Goal: Information Seeking & Learning: Learn about a topic

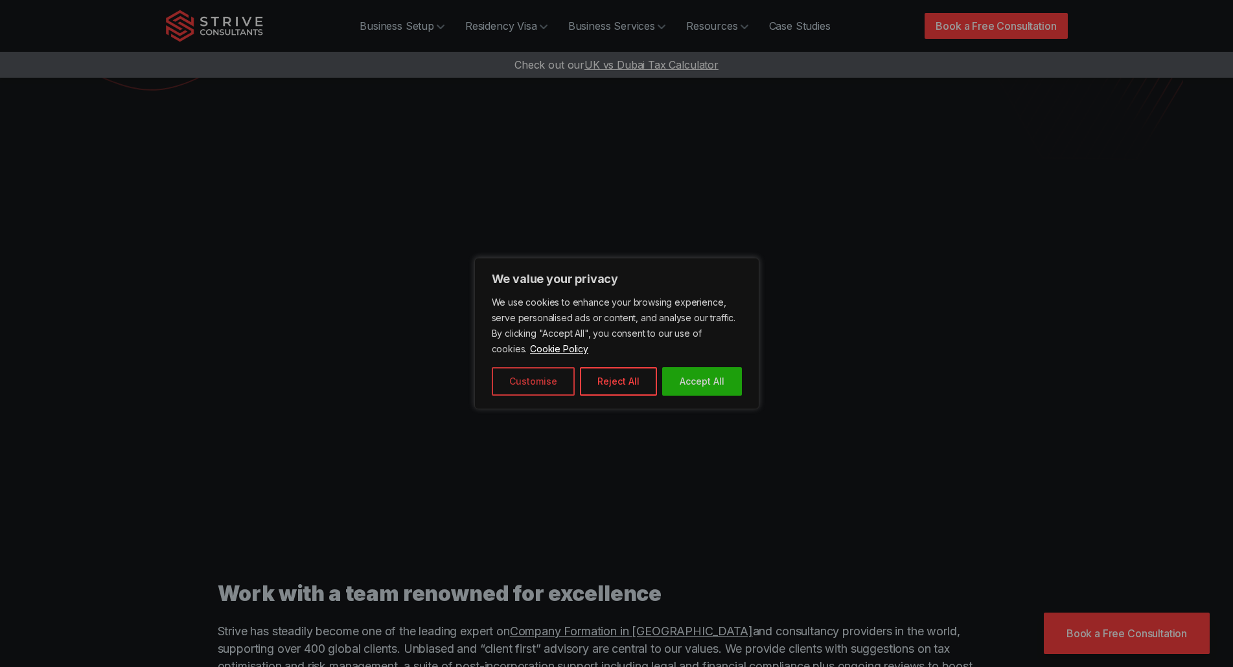
scroll to position [324, 0]
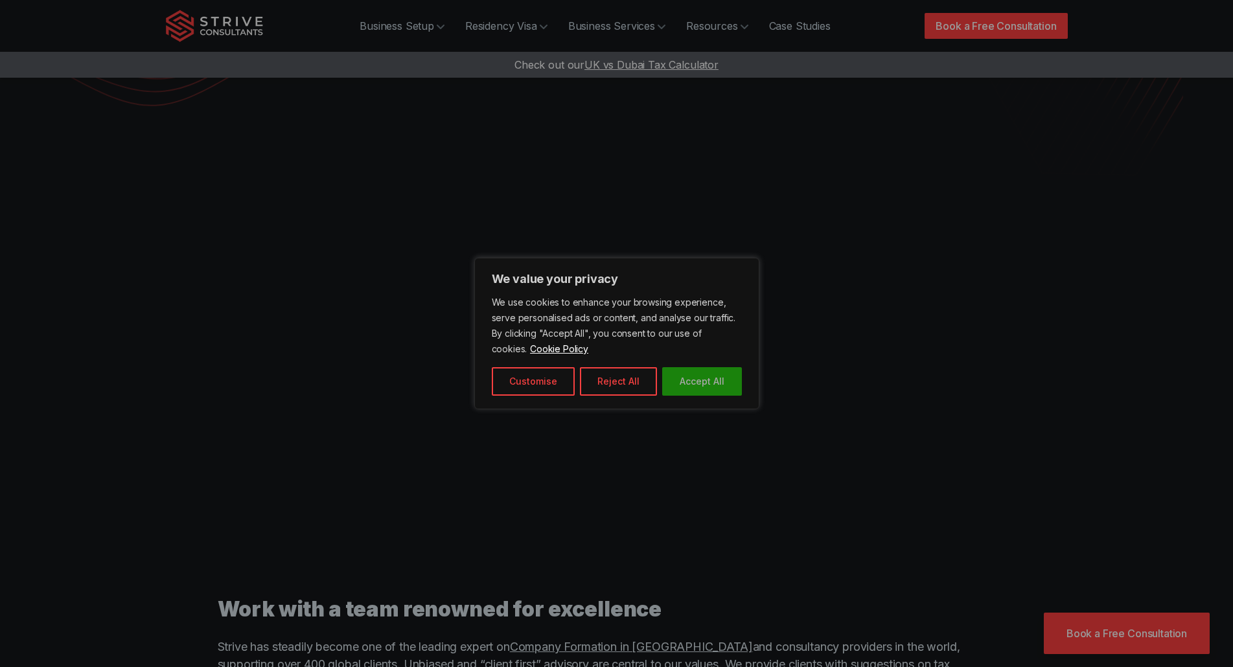
click at [704, 378] on button "Accept All" at bounding box center [702, 381] width 80 height 29
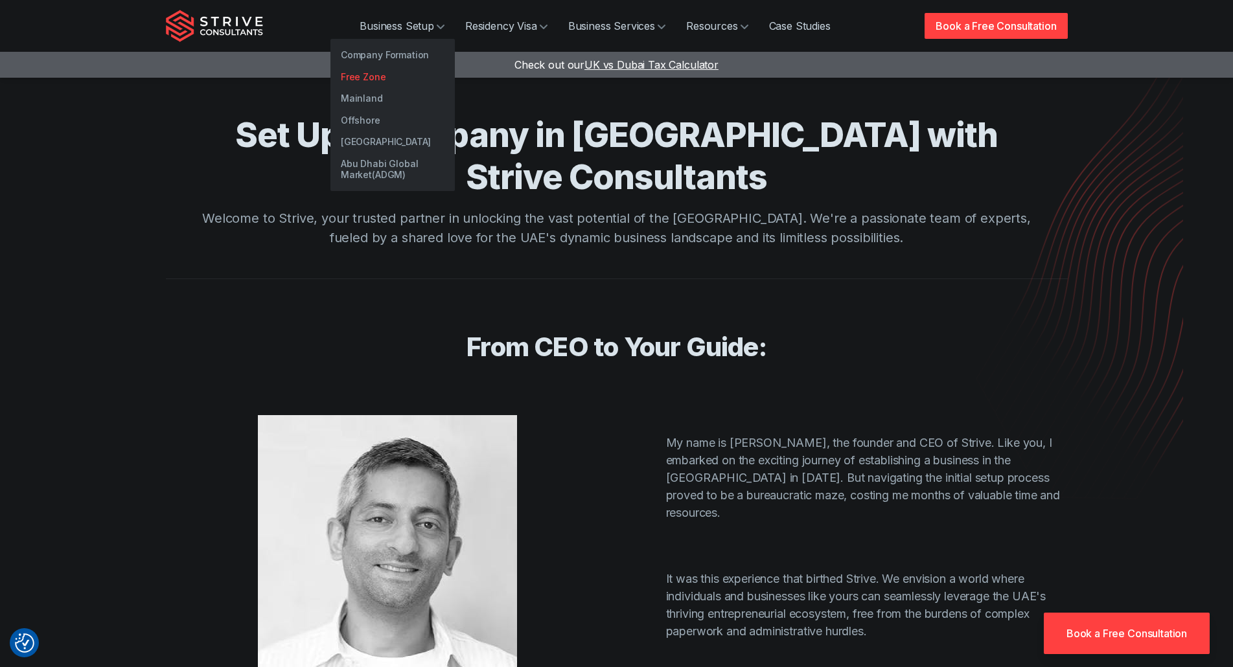
click at [373, 76] on link "Free Zone" at bounding box center [392, 77] width 124 height 22
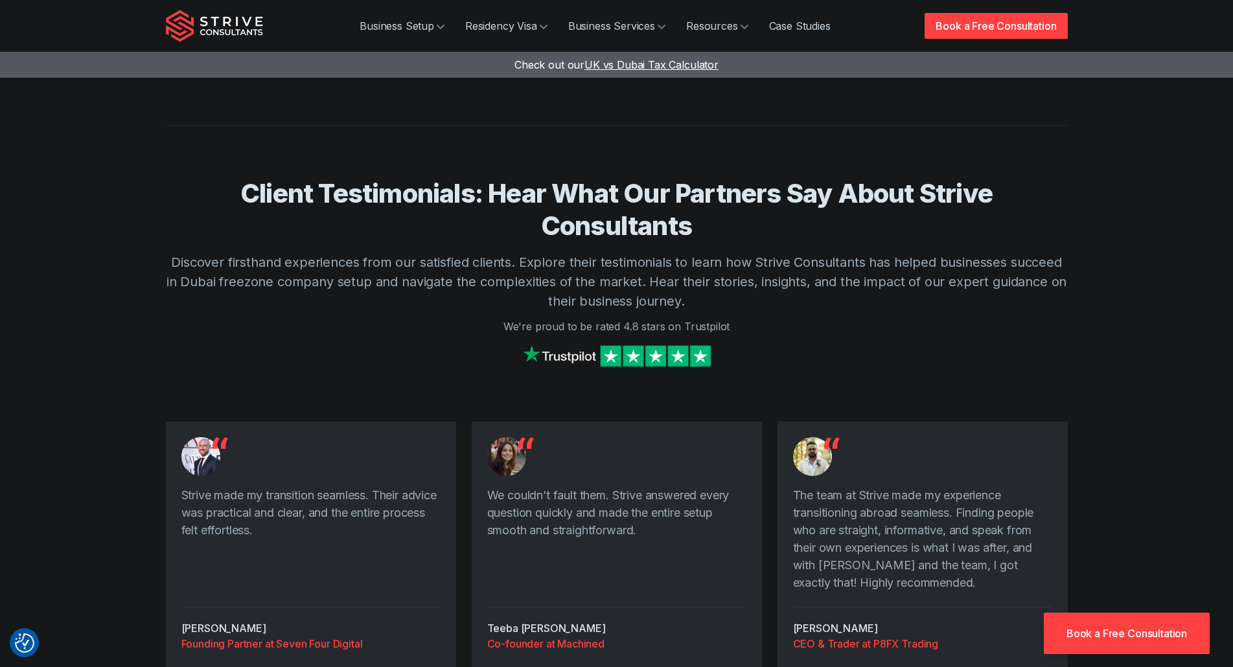
scroll to position [2203, 0]
